Goal: Transaction & Acquisition: Purchase product/service

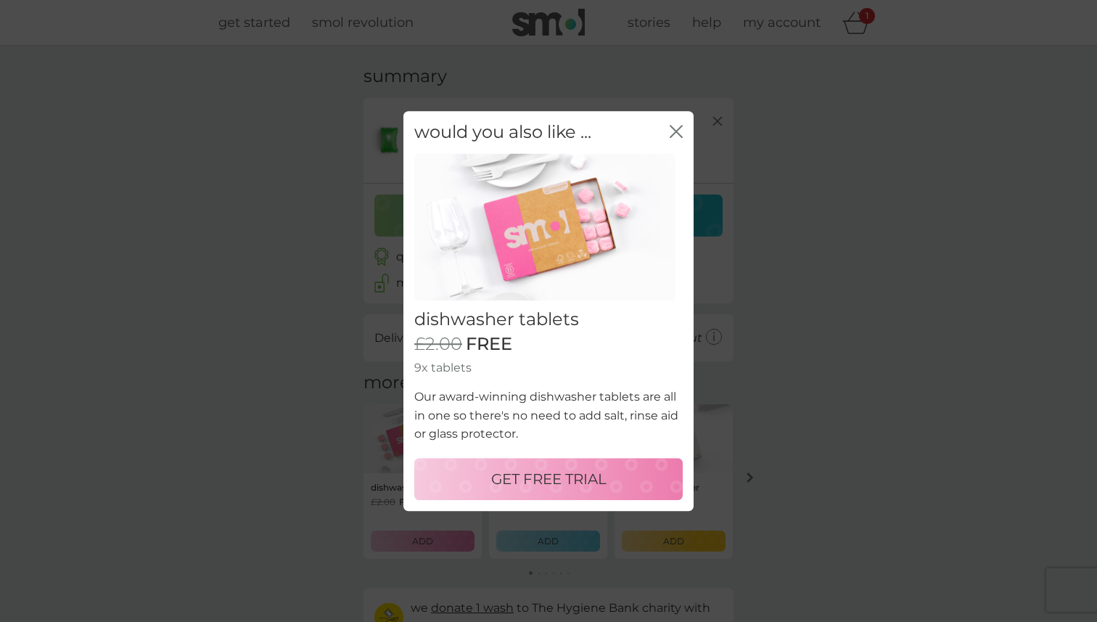
click at [627, 477] on div "GET FREE TRIAL" at bounding box center [548, 478] width 239 height 23
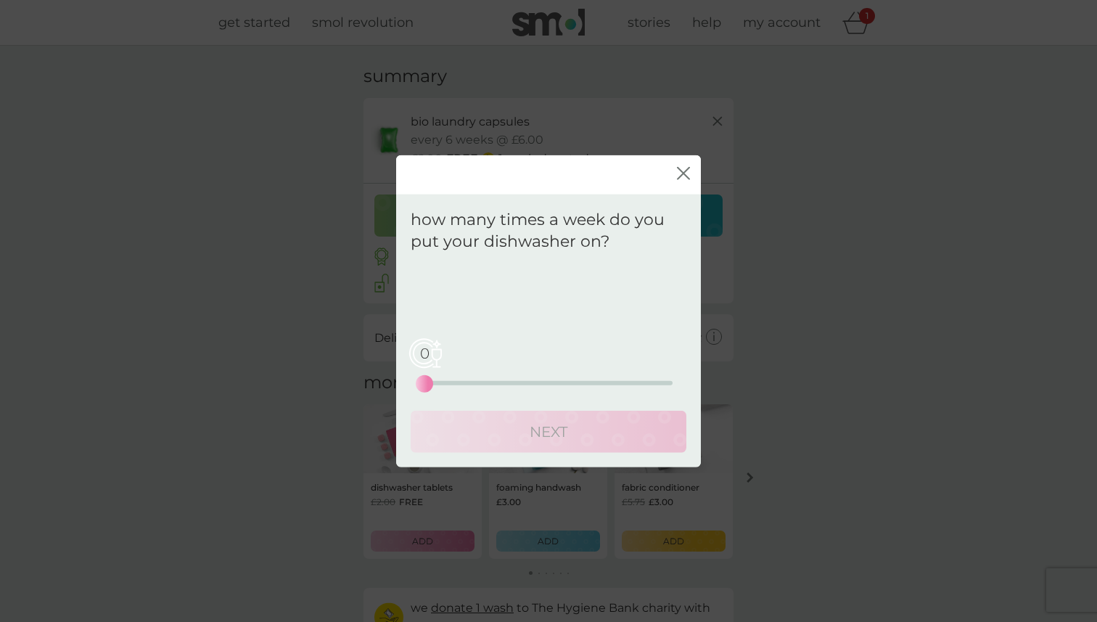
click at [427, 355] on span "0" at bounding box center [424, 353] width 36 height 36
click at [446, 384] on div "0 0 12.5 25" at bounding box center [548, 383] width 248 height 4
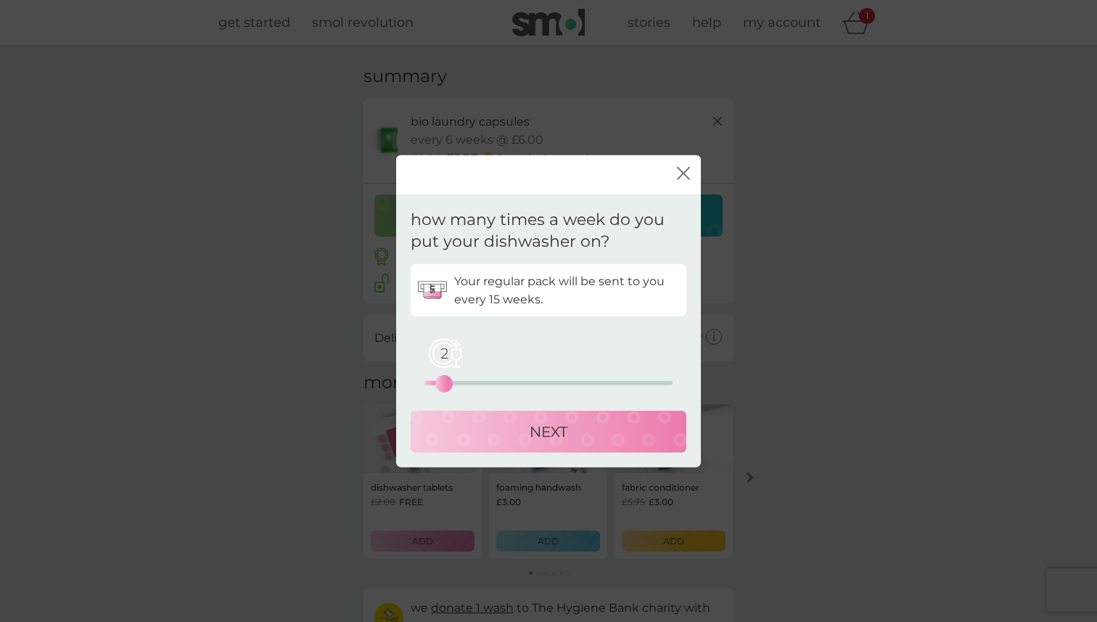
click at [458, 383] on div "2 0 12.5 25" at bounding box center [548, 383] width 248 height 4
click at [444, 384] on div "3 0 12.5 25" at bounding box center [548, 383] width 248 height 4
click at [490, 420] on div "NEXT" at bounding box center [548, 431] width 247 height 23
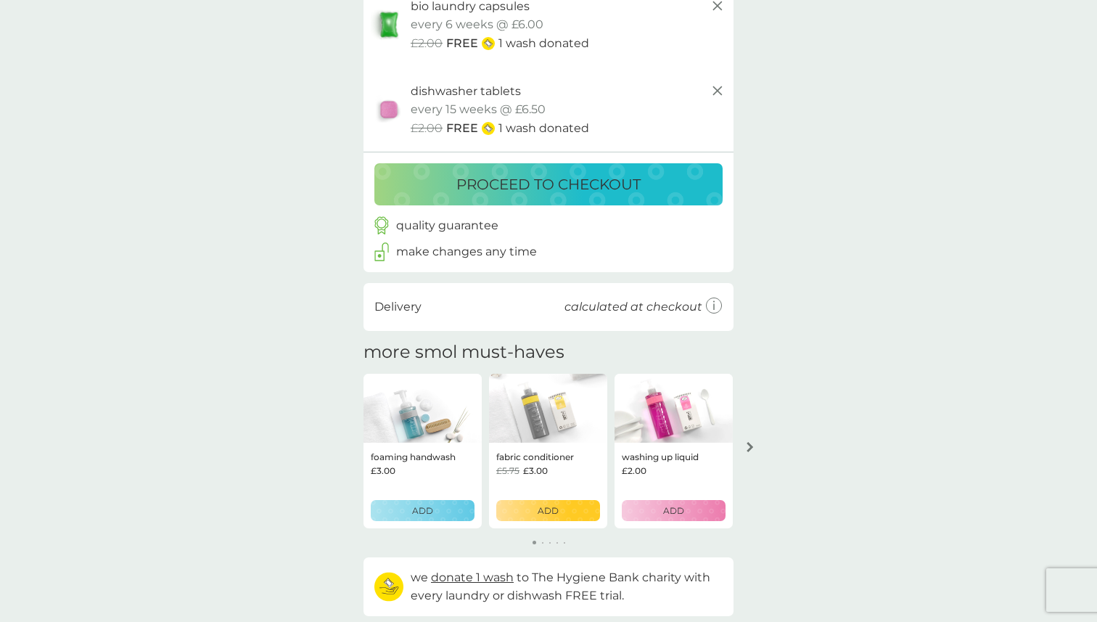
scroll to position [119, 0]
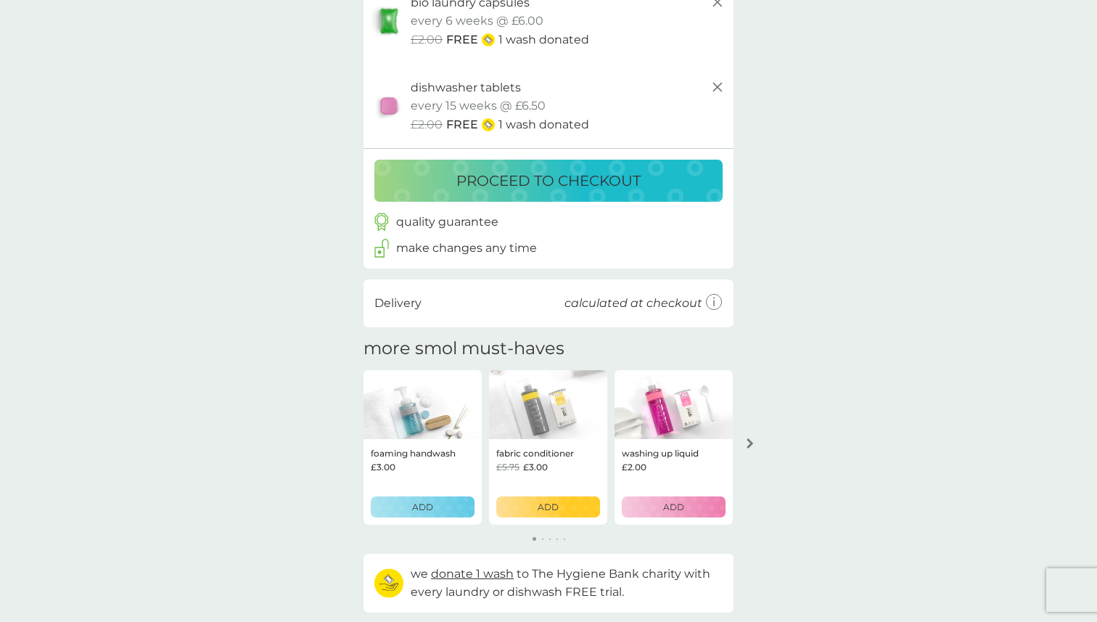
click at [743, 444] on button "arrow right" at bounding box center [750, 443] width 25 height 26
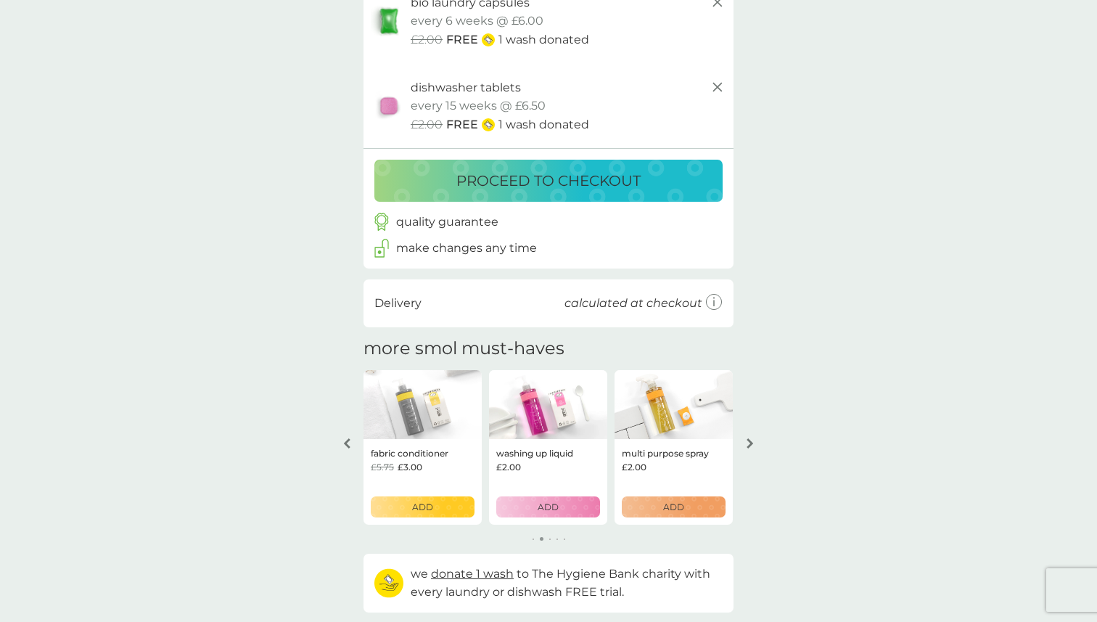
click at [743, 444] on button "arrow right" at bounding box center [750, 443] width 25 height 26
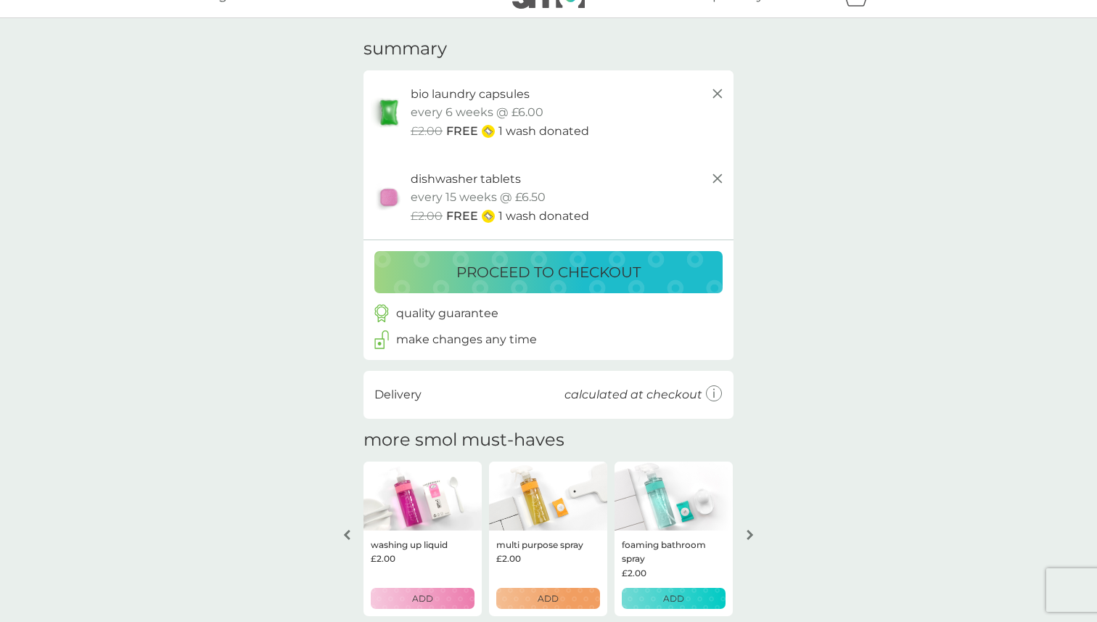
scroll to position [0, 0]
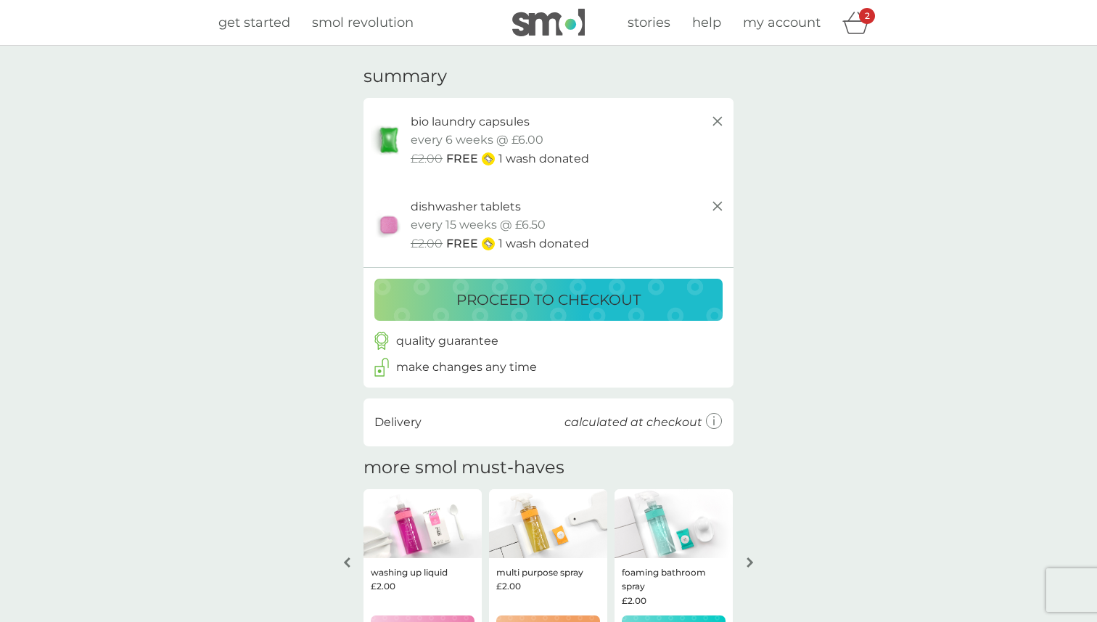
click at [620, 291] on p "proceed to checkout" at bounding box center [548, 299] width 184 height 23
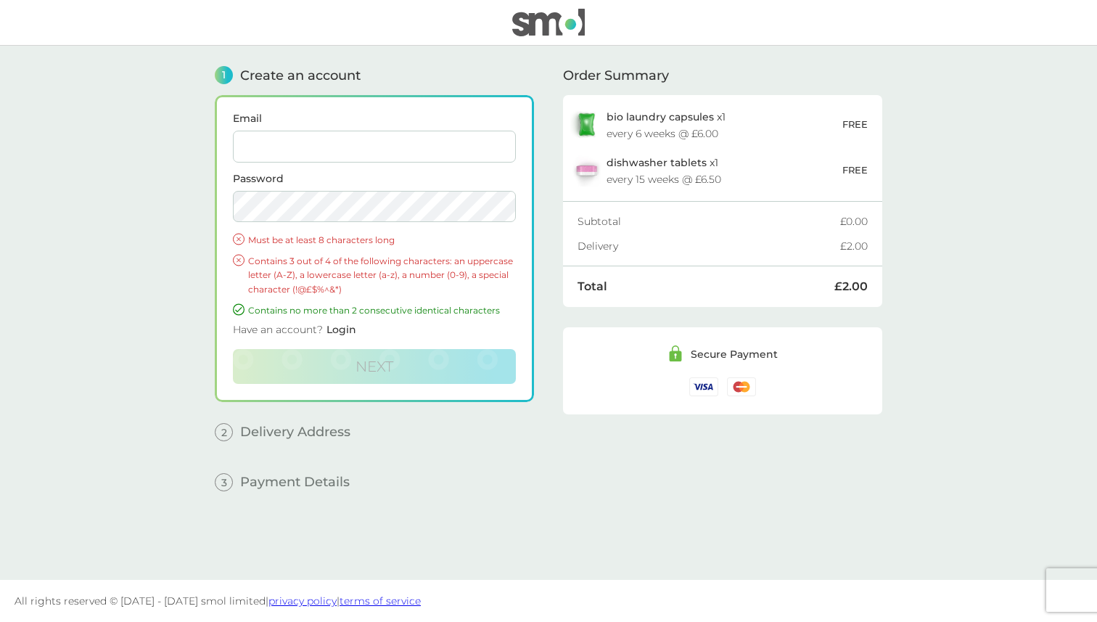
click at [410, 151] on input "Email" at bounding box center [374, 147] width 283 height 32
click at [165, 331] on main "1 Create an account Email Password Must be at least 8 characters long Contains …" at bounding box center [548, 313] width 1097 height 534
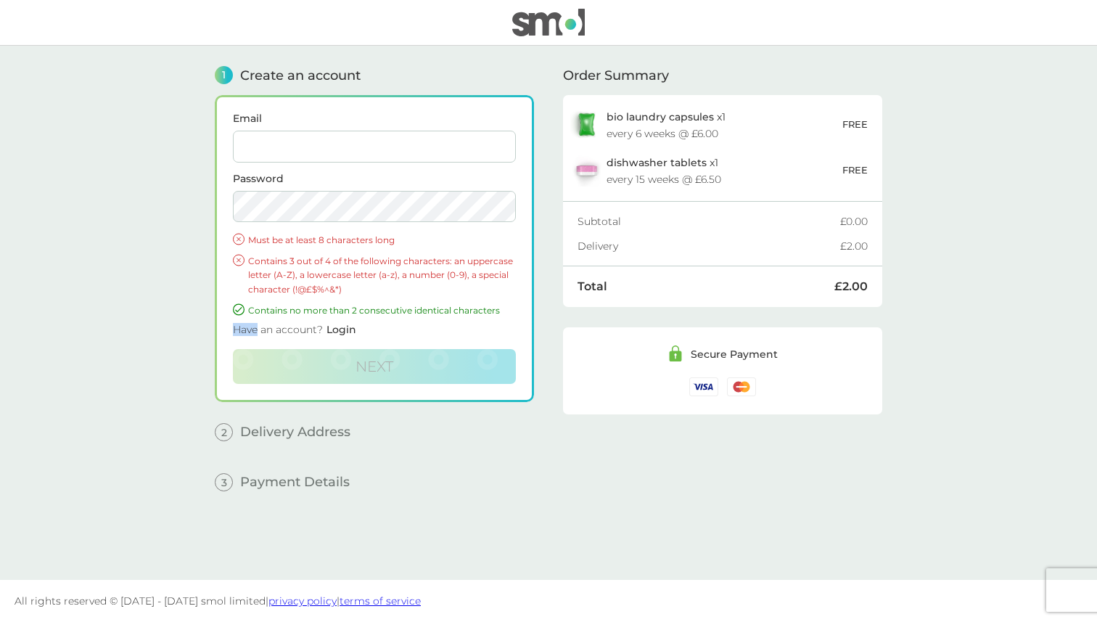
click at [165, 331] on main "1 Create an account Email Password Must be at least 8 characters long Contains …" at bounding box center [548, 313] width 1097 height 534
click at [661, 166] on span "dishwasher tablets" at bounding box center [656, 162] width 100 height 13
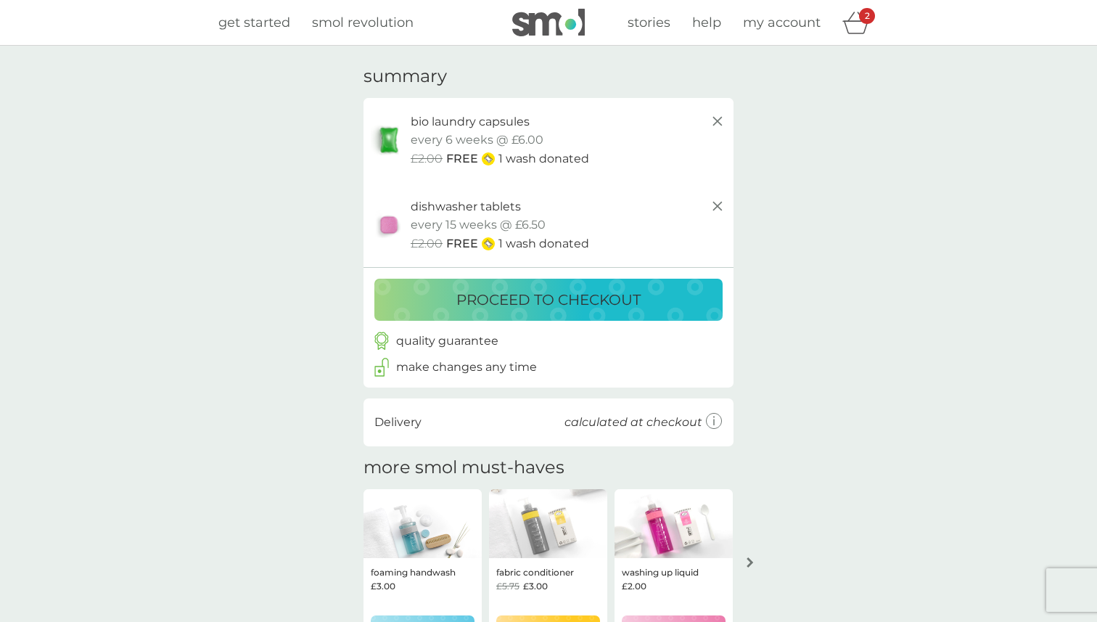
click at [714, 207] on icon at bounding box center [717, 205] width 17 height 17
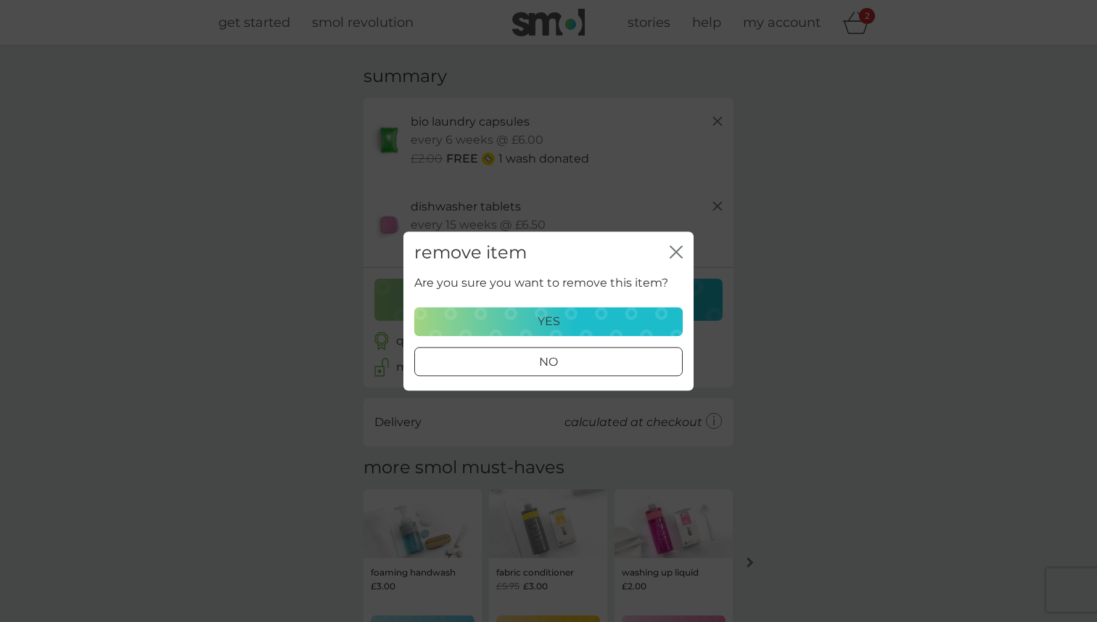
click at [598, 326] on div "yes" at bounding box center [549, 321] width 250 height 19
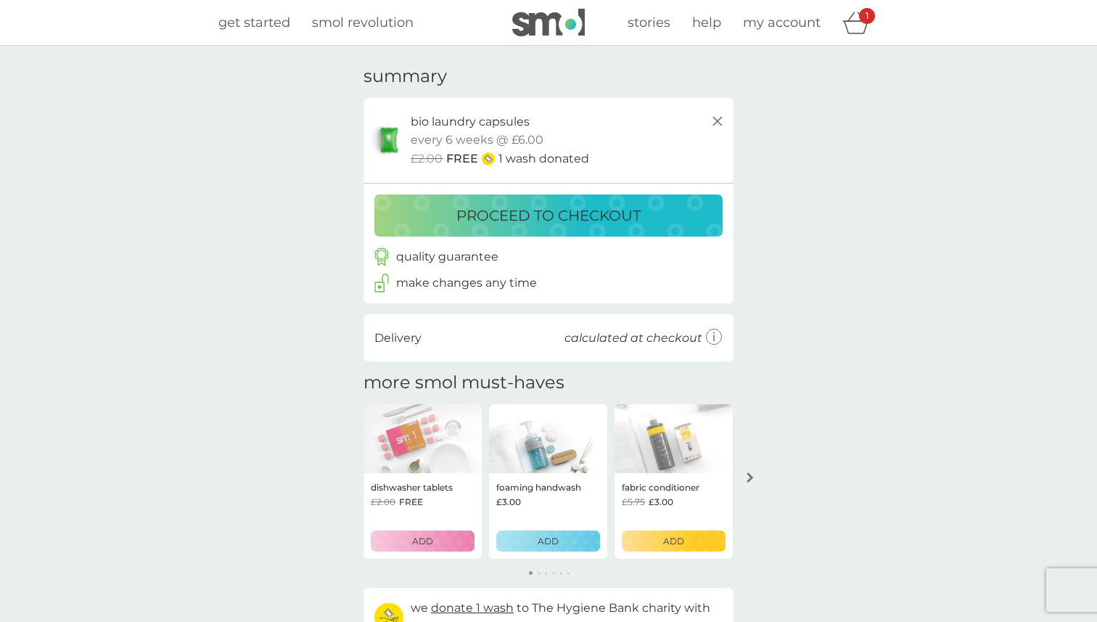
click at [588, 236] on div "quality guarantee make changes any time" at bounding box center [548, 269] width 370 height 67
click at [590, 218] on p "proceed to checkout" at bounding box center [548, 215] width 184 height 23
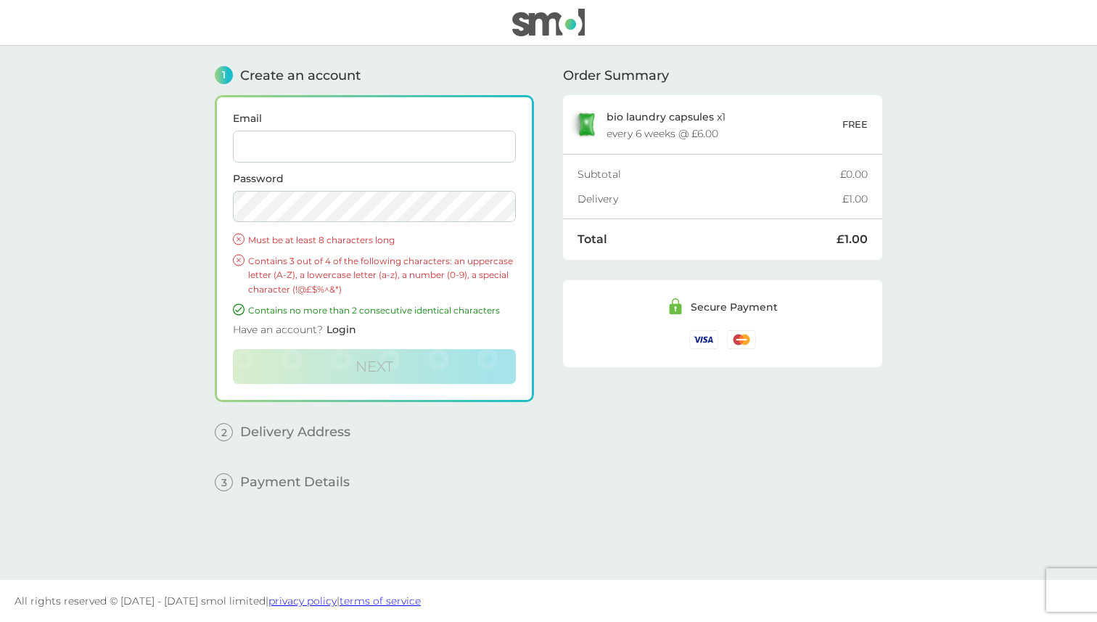
click at [395, 158] on input "Email" at bounding box center [374, 147] width 283 height 32
click at [329, 181] on label "Password" at bounding box center [374, 178] width 283 height 10
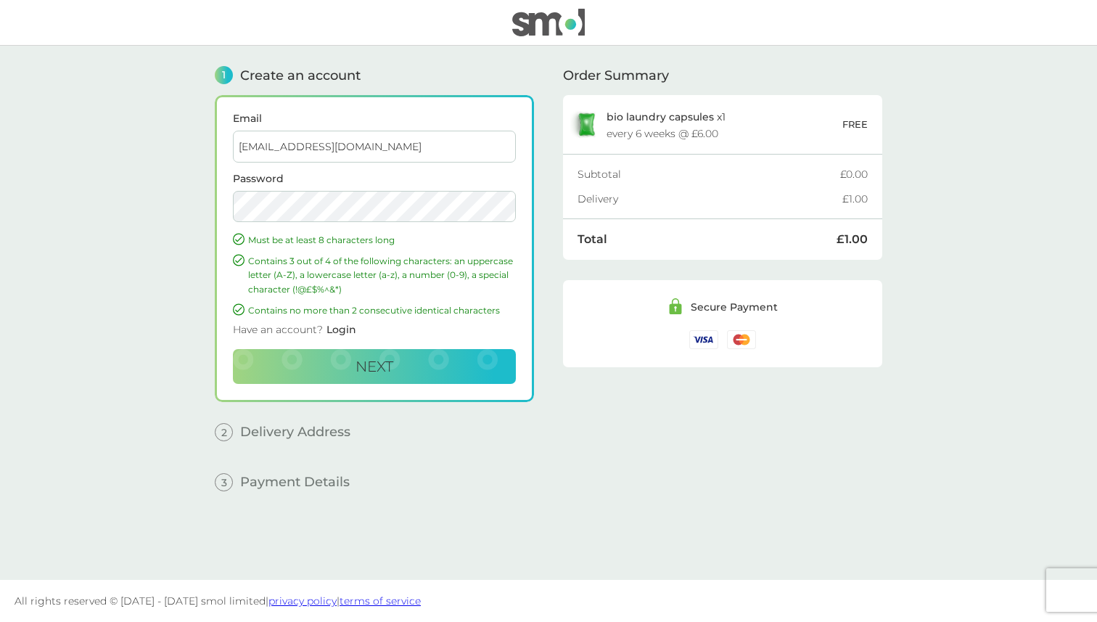
click at [297, 145] on input "[EMAIL_ADDRESS][DOMAIN_NAME]" at bounding box center [374, 147] width 283 height 32
type input "[EMAIL_ADDRESS][DOMAIN_NAME]"
click at [398, 364] on button "Next" at bounding box center [374, 366] width 283 height 35
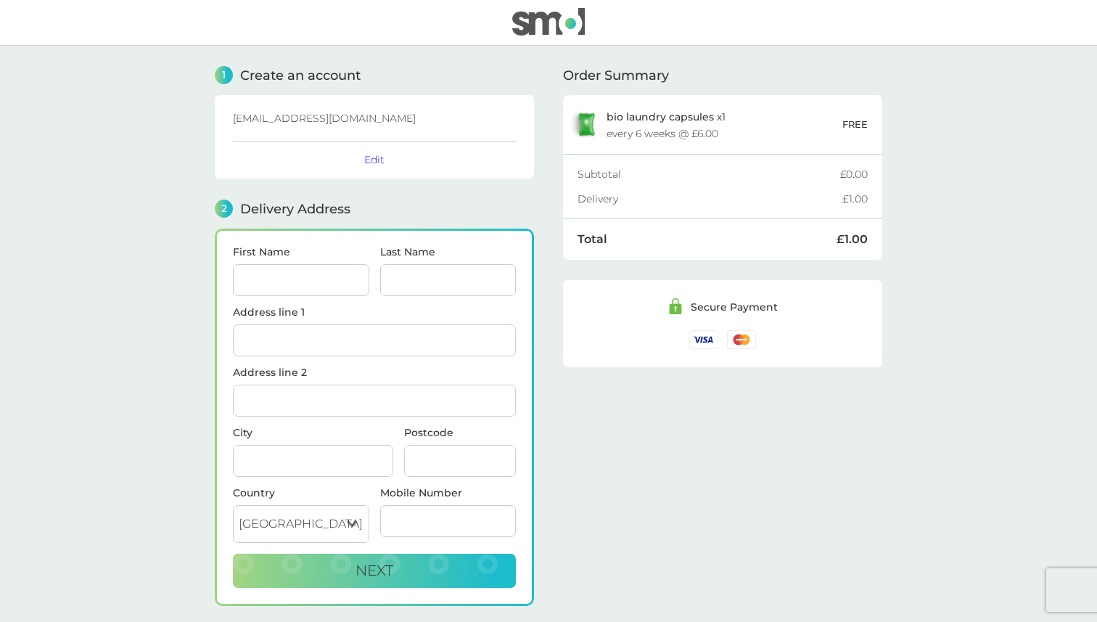
click at [286, 263] on span "First Name" at bounding box center [301, 271] width 136 height 49
click at [284, 285] on input "First Name" at bounding box center [301, 280] width 136 height 32
type input "[DEMOGRAPHIC_DATA]"
type input "Shiroorkar"
type input "Flat E, [STREET_ADDRESS][PERSON_NAME]"
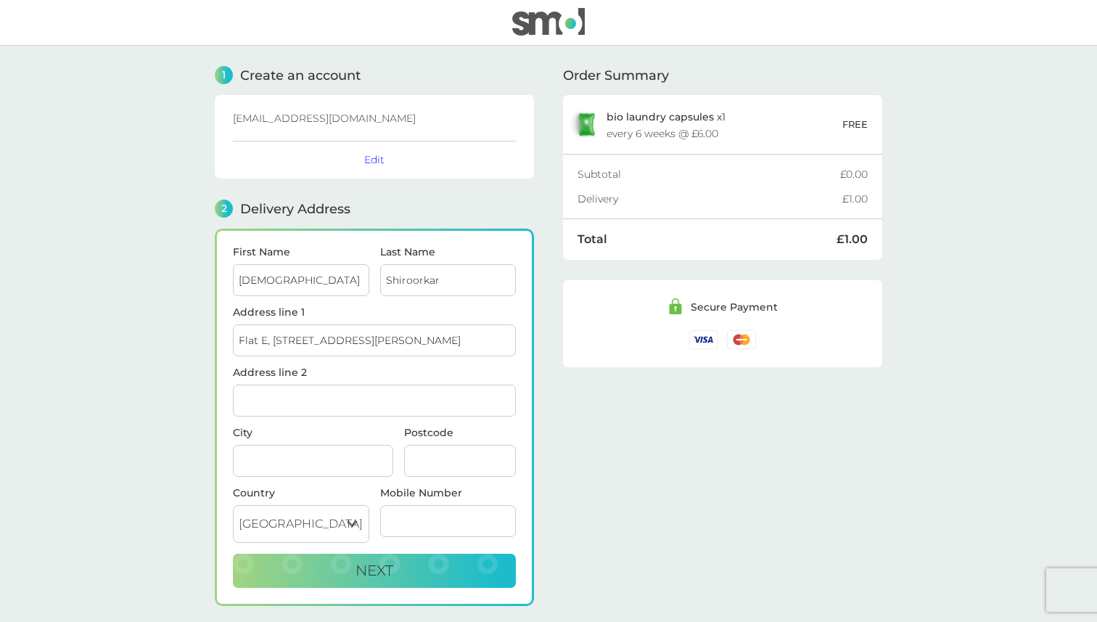
type input "[GEOGRAPHIC_DATA]"
type input "SW6 7LL"
type input "07553099924"
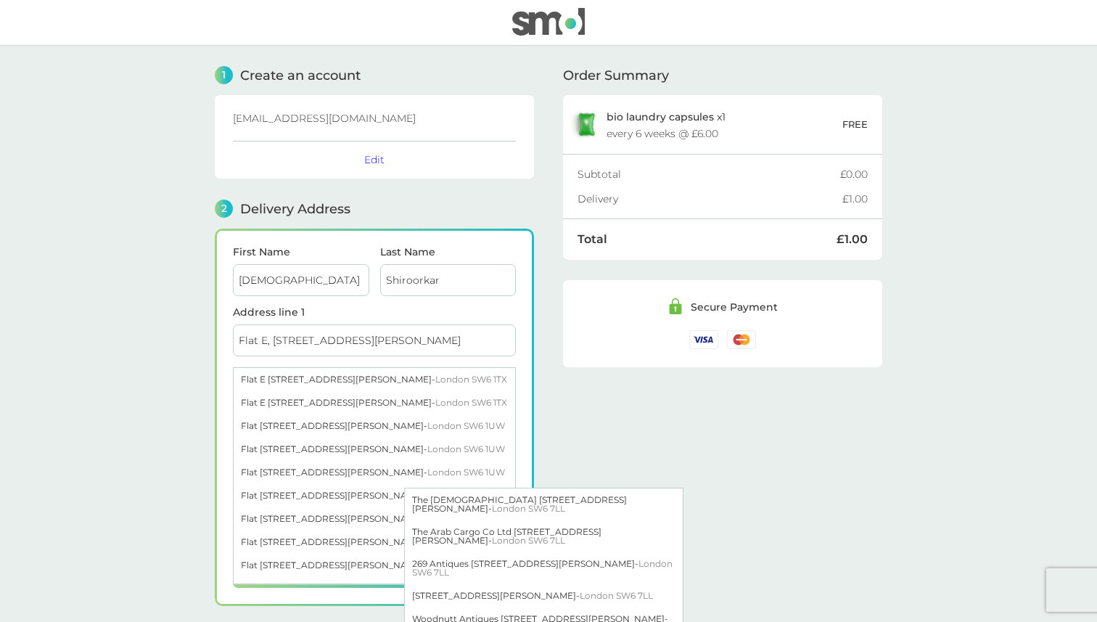
click at [588, 370] on div "Order Summary bio laundry capsules x 1 every 6 weeks @ £6.00 FREE Subtotal £0.0…" at bounding box center [722, 351] width 319 height 610
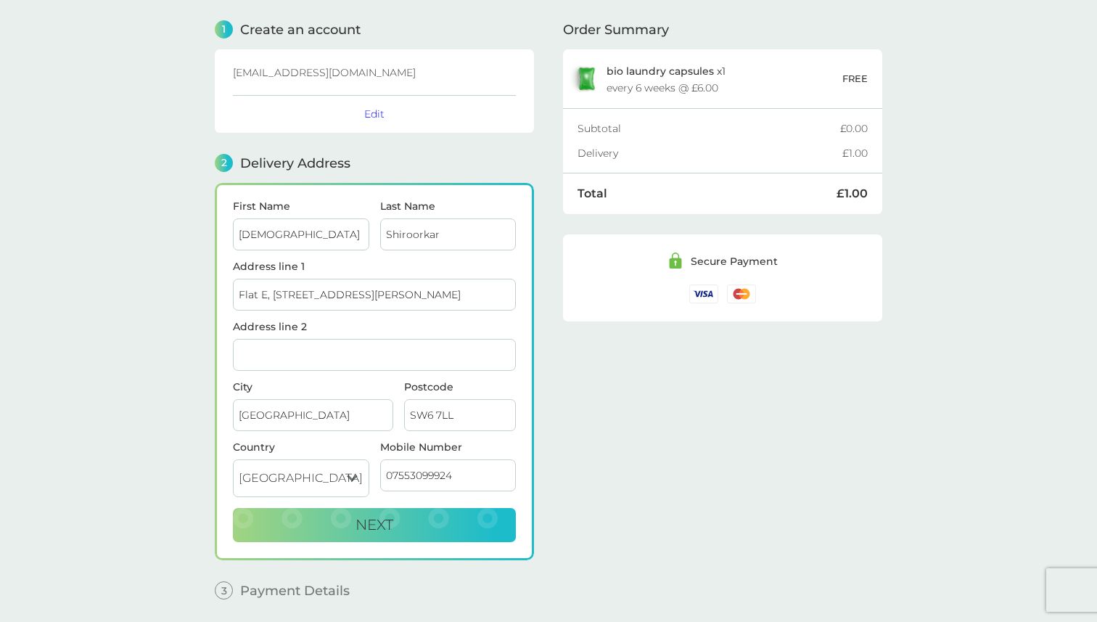
scroll to position [88, 0]
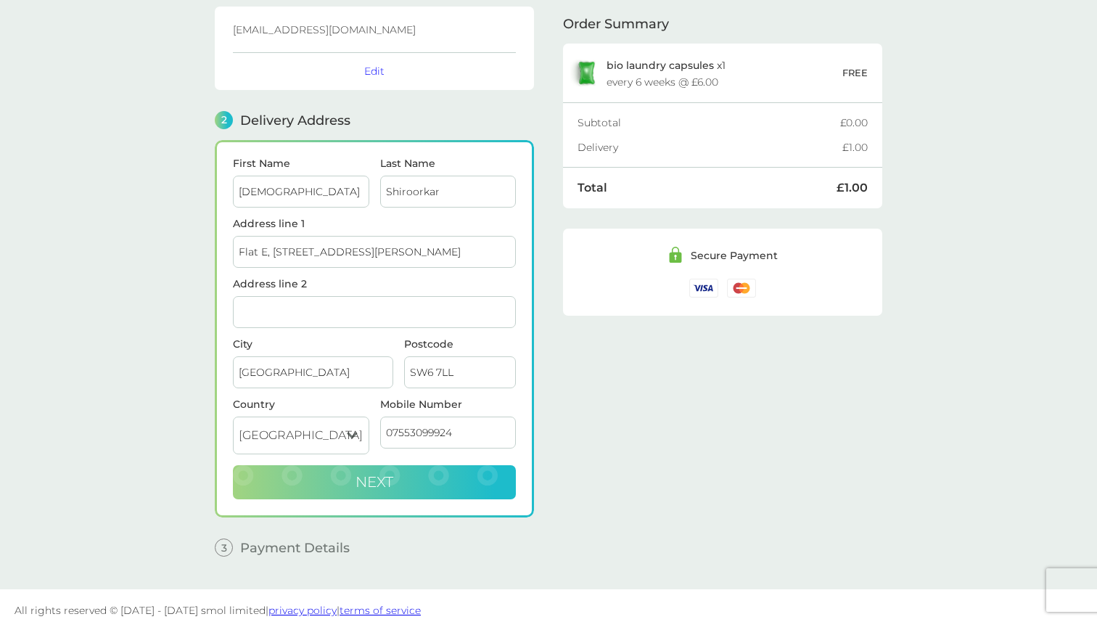
click at [475, 471] on button "Next" at bounding box center [374, 482] width 283 height 35
checkbox input "true"
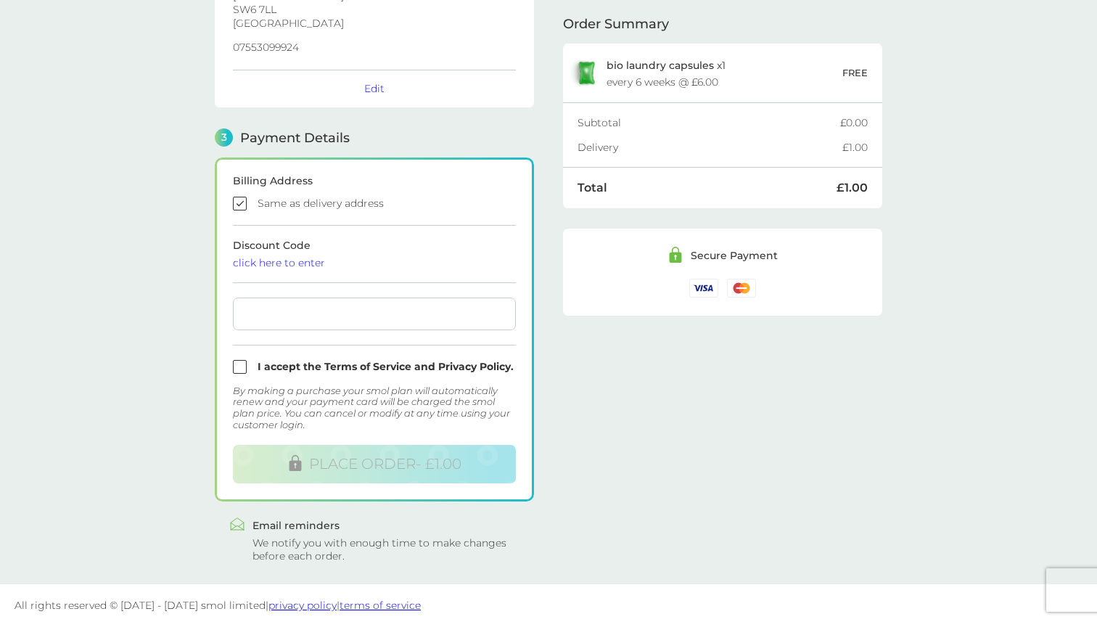
scroll to position [297, 0]
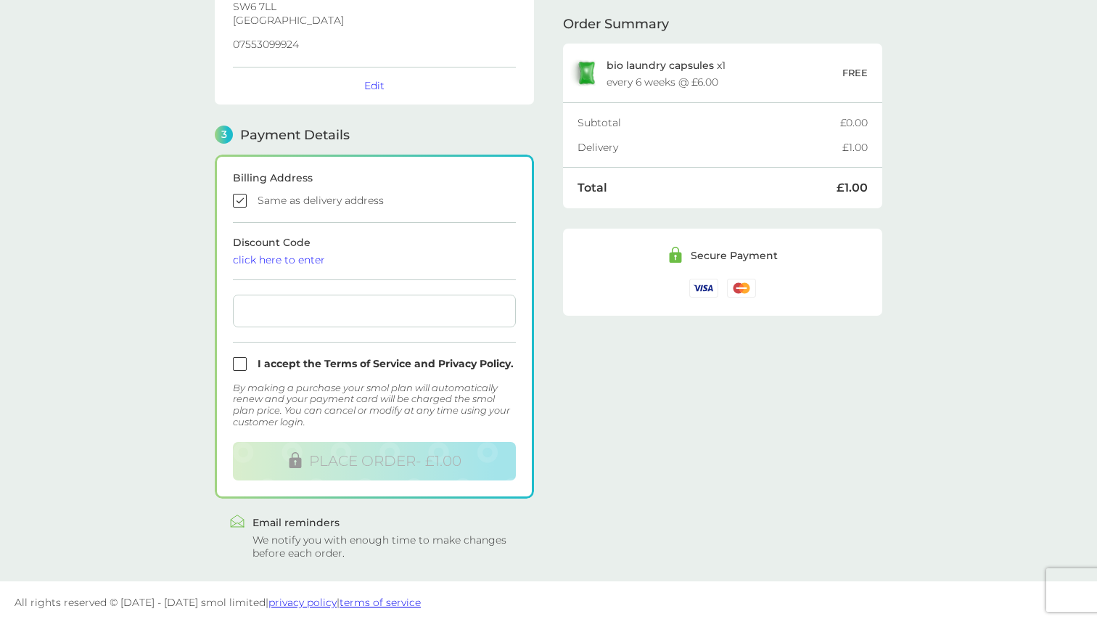
click at [235, 357] on input "checkbox" at bounding box center [374, 364] width 283 height 14
checkbox input "true"
click at [276, 299] on div at bounding box center [374, 310] width 283 height 33
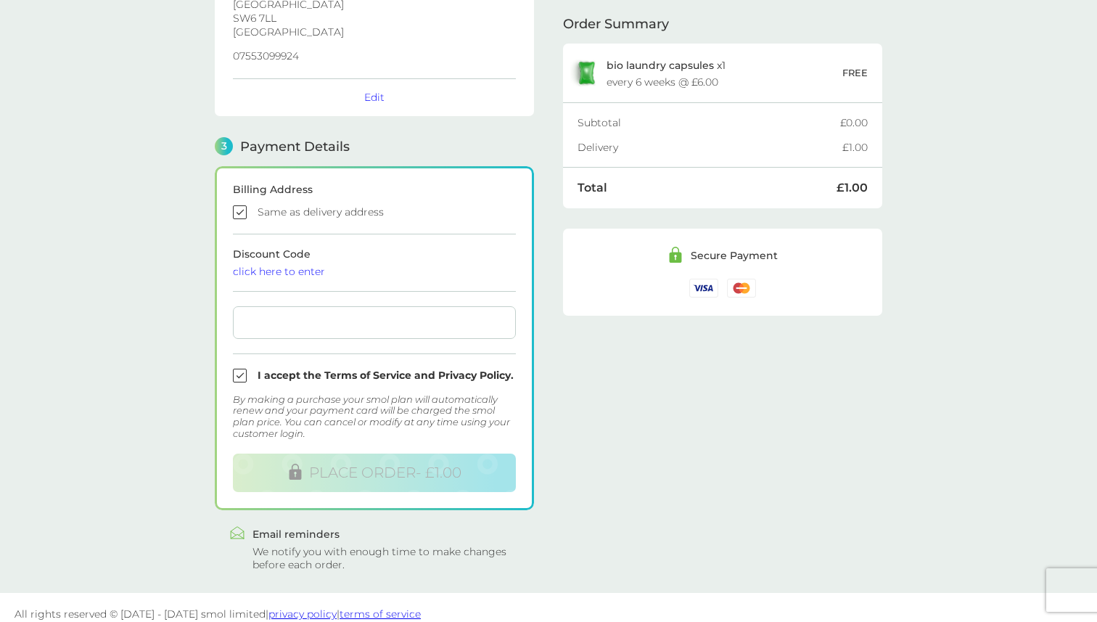
scroll to position [288, 0]
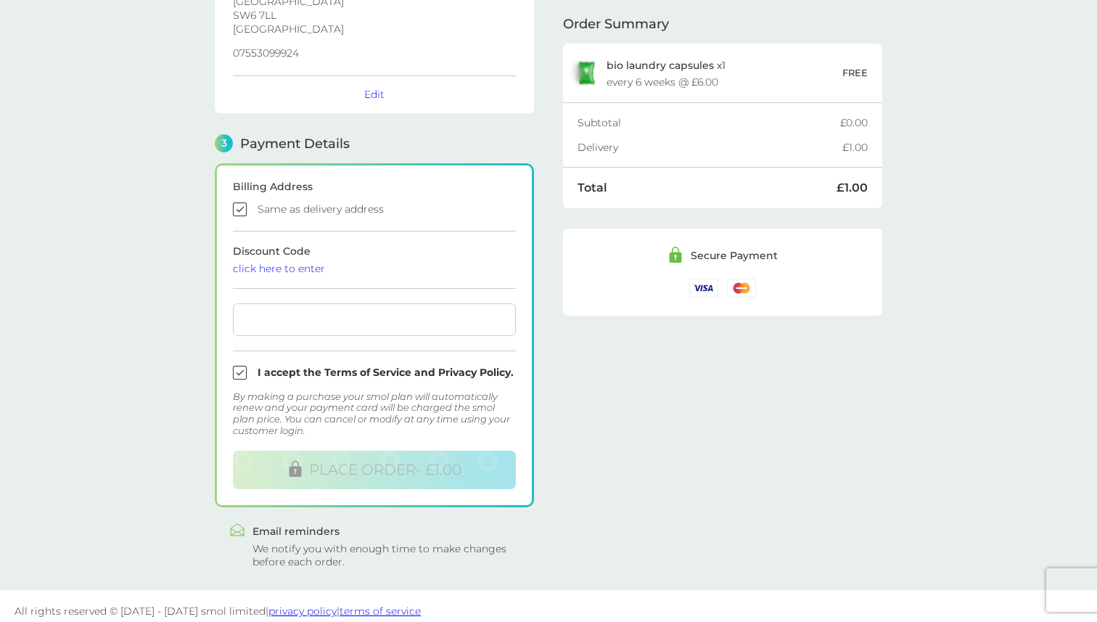
click at [556, 400] on div "1 Create an account [EMAIL_ADDRESS][DOMAIN_NAME] Edit 2 Delivery Address [PERSO…" at bounding box center [548, 163] width 667 height 810
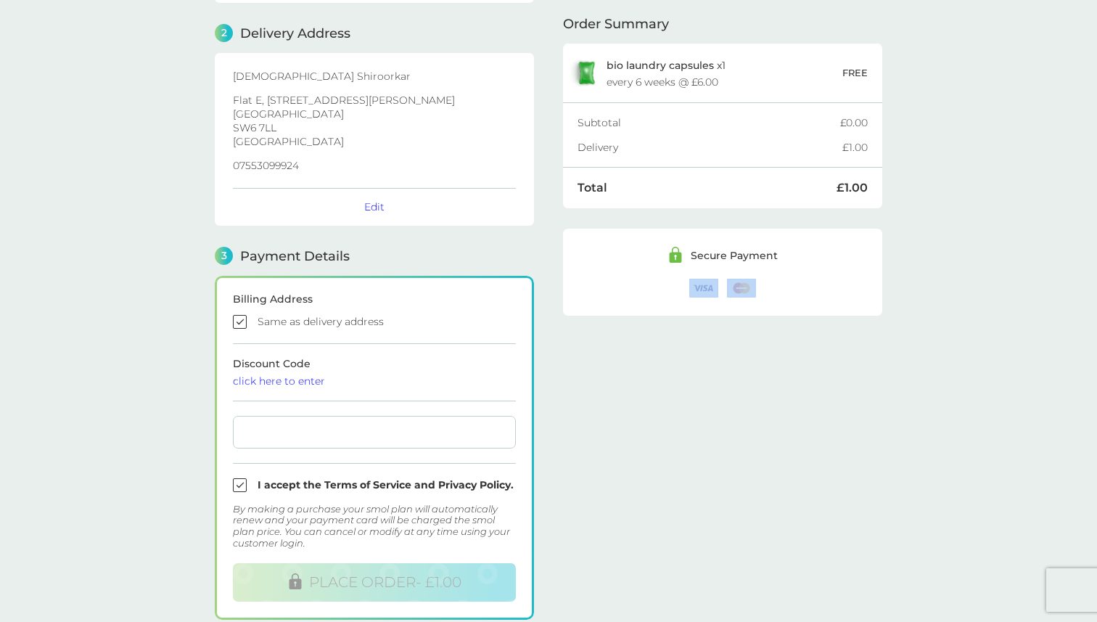
scroll to position [178, 0]
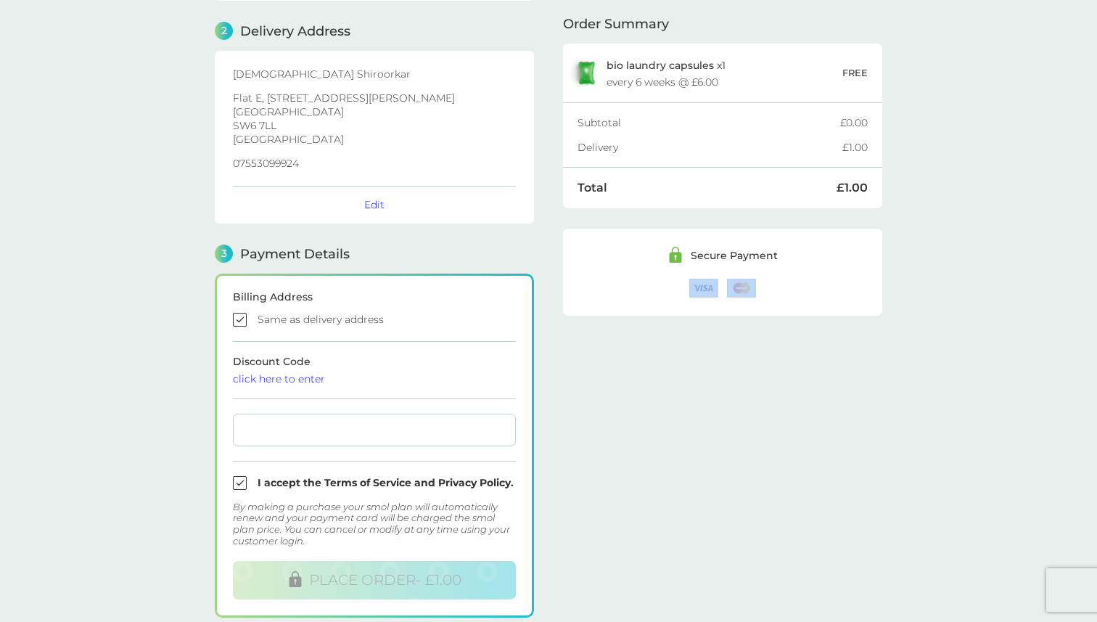
click at [768, 125] on div "Subtotal" at bounding box center [708, 123] width 263 height 10
